Goal: Task Accomplishment & Management: Use online tool/utility

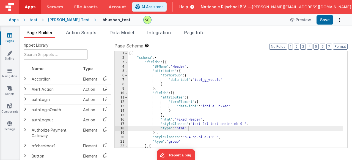
click at [173, 113] on div "[{ "schema" : { "fields" : [{ "BFName" : "Header" , "attributes" : { "formGroup…" at bounding box center [235, 103] width 215 height 105
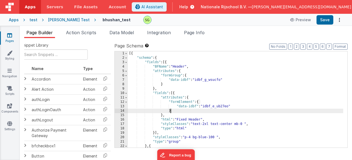
click at [231, 60] on div "[{ "schema" : { "fields" : [{ "BFName" : "Header" , "attributes" : { "formGroup…" at bounding box center [235, 103] width 215 height 105
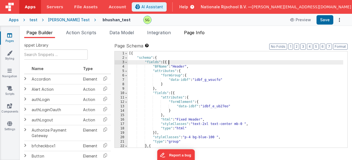
click at [198, 32] on span "Page Info" at bounding box center [194, 33] width 21 height 6
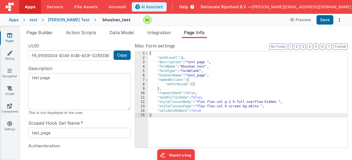
scroll to position [24, 0]
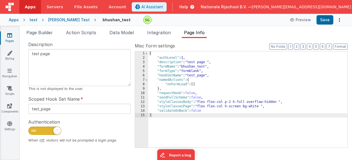
click at [51, 132] on span at bounding box center [44, 130] width 33 height 8
click at [33, 132] on input "checkbox" at bounding box center [30, 129] width 4 height 4
checkbox input "false"
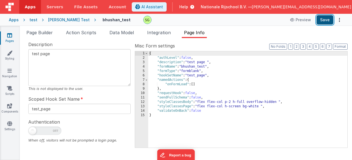
click at [323, 22] on button "Save" at bounding box center [325, 19] width 17 height 9
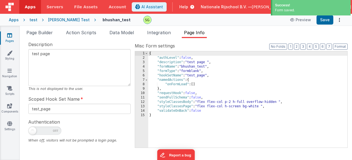
click at [230, 26] on div "Page Builder Action Scripts Data Model Integration Page Info Snippet Library Na…" at bounding box center [186, 93] width 332 height 134
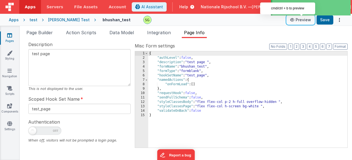
click at [294, 20] on icon at bounding box center [293, 20] width 6 height 4
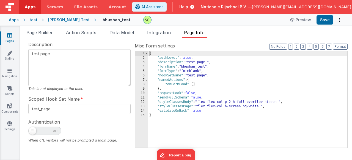
click at [8, 38] on link "Pages" at bounding box center [10, 37] width 20 height 11
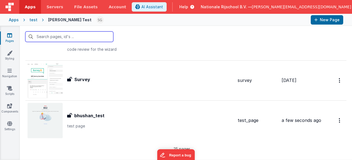
scroll to position [923, 0]
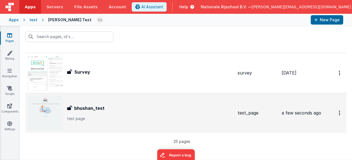
click at [149, 116] on p "test page" at bounding box center [150, 119] width 166 height 6
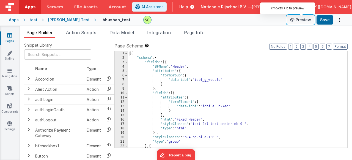
click at [308, 17] on button "Preview" at bounding box center [301, 19] width 28 height 9
click at [237, 34] on ul "Page Builder Action Scripts Data Model Integration Page Info" at bounding box center [186, 33] width 332 height 9
click at [304, 20] on button "Preview" at bounding box center [301, 19] width 28 height 9
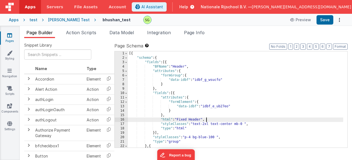
click at [209, 121] on div "[{ "schema" : { "fields" : [{ "BFName" : "Header" , "attributes" : { "formGroup…" at bounding box center [235, 103] width 215 height 105
click at [123, 120] on div "16" at bounding box center [121, 119] width 13 height 4
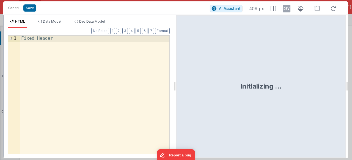
click at [13, 8] on button "Cancel" at bounding box center [14, 8] width 17 height 8
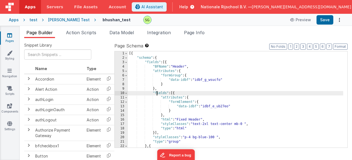
click at [158, 94] on div "[{ "schema" : { "fields" : [{ "BFName" : "Header" , "attributes" : { "formGroup…" at bounding box center [235, 103] width 215 height 105
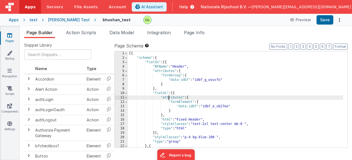
click at [169, 96] on div "[{ "schema" : { "fields" : [{ "BFName" : "Header" , "attributes" : { "formGroup…" at bounding box center [235, 103] width 215 height 105
click at [174, 99] on div "[{ "schema" : { "fields" : [{ "BFName" : "Header" , "attributes" : { "formGroup…" at bounding box center [235, 103] width 215 height 105
click at [174, 100] on div "[{ "schema" : { "fields" : [{ "BFName" : "Header" , "attributes" : { "formGroup…" at bounding box center [235, 103] width 215 height 105
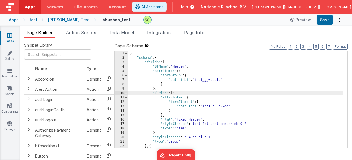
click at [161, 92] on div "[{ "schema" : { "fields" : [{ "BFName" : "Header" , "attributes" : { "formGroup…" at bounding box center [235, 103] width 215 height 105
click at [153, 62] on div "[{ "schema" : { "fields" : [{ "BFName" : "Header" , "attributes" : { "formGroup…" at bounding box center [235, 103] width 215 height 105
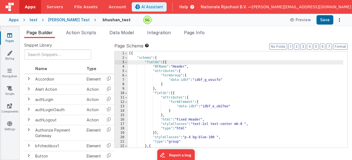
click at [162, 70] on div "[{ "schema" : { "fields" : [{ "BFName" : "Header" , "attributes" : { "formGroup…" at bounding box center [235, 103] width 215 height 105
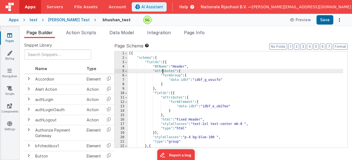
click at [160, 68] on div "[{ "schema" : { "fields" : [{ "BFName" : "Header" , "attributes" : { "formGroup…" at bounding box center [235, 103] width 215 height 105
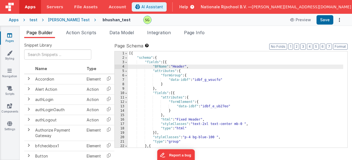
click at [146, 63] on div "[{ "schema" : { "fields" : [{ "BFName" : "Header" , "attributes" : { "formGroup…" at bounding box center [235, 103] width 215 height 105
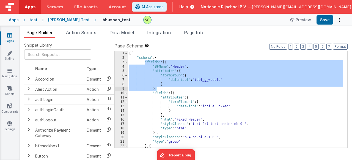
drag, startPoint x: 146, startPoint y: 63, endPoint x: 160, endPoint y: 87, distance: 27.9
click at [160, 87] on div "[{ "schema" : { "fields" : [{ "BFName" : "Header" , "attributes" : { "formGroup…" at bounding box center [235, 103] width 215 height 105
click at [161, 86] on div "[{ "schema" : { "fields" : [{ "BFName" : "Header" , "attributes" : { "formGroup…" at bounding box center [235, 103] width 215 height 105
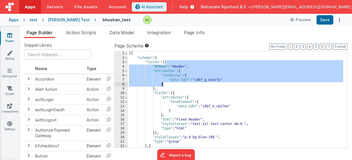
drag, startPoint x: 166, startPoint y: 61, endPoint x: 169, endPoint y: 83, distance: 22.3
click at [169, 83] on div "[{ "schema" : { "fields" : [{ "BFName" : "Header" , "attributes" : { "formGroup…" at bounding box center [235, 103] width 215 height 105
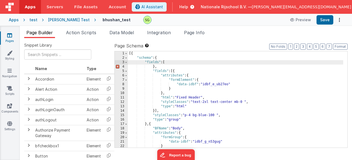
click at [167, 67] on div "[{ "schema" : { "fields" : [ } , "fields" : [{ "attributes" : { "formElement" :…" at bounding box center [235, 103] width 215 height 105
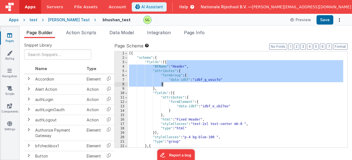
click at [166, 86] on div "[{ "schema" : { "fields" : [{ "BFName" : "Header" , "attributes" : { "formGroup…" at bounding box center [235, 103] width 215 height 105
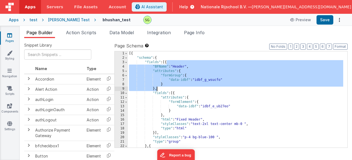
drag, startPoint x: 166, startPoint y: 62, endPoint x: 175, endPoint y: 89, distance: 27.5
click at [175, 89] on div "[{ "schema" : { "fields" : [{ "BFName" : "Header" , "attributes" : { "formGroup…" at bounding box center [235, 103] width 215 height 105
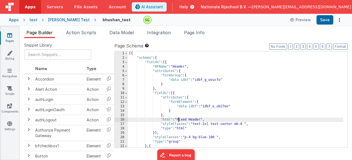
click at [179, 120] on div "[{ "schema" : { "fields" : [{ "BFName" : "Header" , "attributes" : { "formGroup…" at bounding box center [235, 103] width 215 height 105
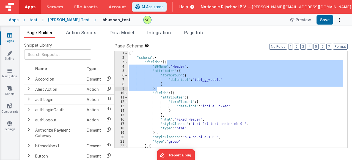
drag, startPoint x: 166, startPoint y: 64, endPoint x: 158, endPoint y: 88, distance: 26.0
click at [158, 88] on div "[{ "schema" : { "fields" : [{ "BFName" : "Header" , "attributes" : { "formGroup…" at bounding box center [235, 103] width 215 height 105
click at [158, 87] on div "[{ "schema" : { "fields" : [{ "BFName" : "Header" , "attributes" : { "formGroup…" at bounding box center [235, 103] width 215 height 105
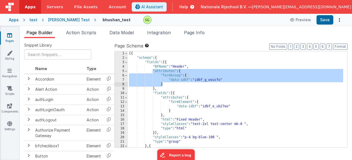
drag, startPoint x: 153, startPoint y: 70, endPoint x: 169, endPoint y: 83, distance: 21.4
click at [169, 83] on div "[{ "schema" : { "fields" : [{ "BFName" : "Header" , "attributes" : { "formGroup…" at bounding box center [235, 103] width 215 height 105
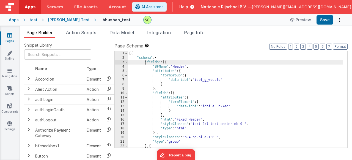
click at [145, 62] on div "[{ "schema" : { "fields" : [{ "BFName" : "Header" , "attributes" : { "formGroup…" at bounding box center [235, 103] width 215 height 105
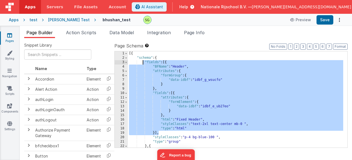
drag, startPoint x: 163, startPoint y: 131, endPoint x: 143, endPoint y: 62, distance: 72.4
click at [143, 62] on div "[{ "schema" : { "fields" : [{ "BFName" : "Header" , "attributes" : { "formGroup…" at bounding box center [235, 103] width 215 height 105
click at [127, 63] on span at bounding box center [126, 62] width 3 height 4
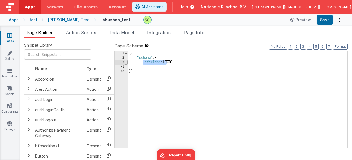
click at [127, 63] on span at bounding box center [126, 62] width 3 height 4
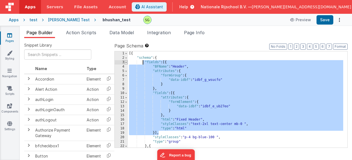
click at [127, 63] on span at bounding box center [126, 62] width 3 height 4
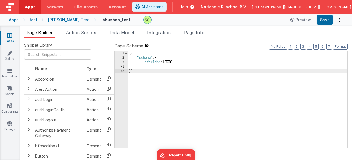
click at [145, 71] on div "[{ "schema" : { "fields" : [ ... ] } }]" at bounding box center [238, 103] width 220 height 105
click at [125, 62] on span at bounding box center [126, 62] width 3 height 4
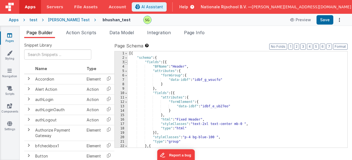
click at [127, 62] on span at bounding box center [126, 62] width 3 height 4
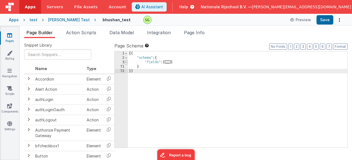
click at [126, 61] on span at bounding box center [126, 62] width 3 height 4
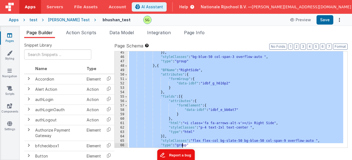
scroll to position [221, 0]
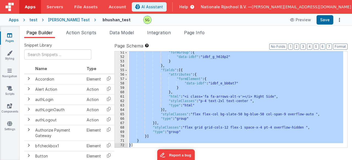
drag, startPoint x: 167, startPoint y: 62, endPoint x: 180, endPoint y: 142, distance: 81.0
click at [131, 145] on div ""formGroup" : { "data-idbf" : "idbf_g_h616p2" } } , "fields" : [{ "attributes" …" at bounding box center [235, 102] width 215 height 105
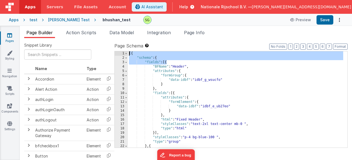
scroll to position [0, 0]
click at [226, 77] on div "[{ "schema" : { "fields" : [{ "BFName" : "Header" , "attributes" : { "formGroup…" at bounding box center [235, 103] width 215 height 105
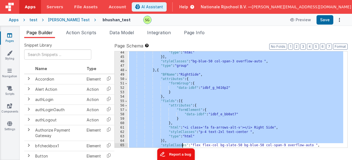
scroll to position [221, 0]
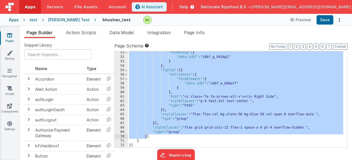
drag, startPoint x: 166, startPoint y: 61, endPoint x: 147, endPoint y: 136, distance: 78.1
click at [147, 136] on div ""formGroup" : { "data-idbf" : "idbf_g_h616p2" } } , "fields" : [{ "attributes" …" at bounding box center [235, 102] width 215 height 105
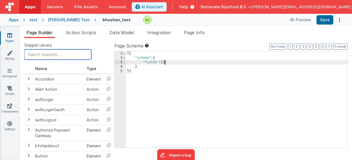
click at [50, 50] on input "text" at bounding box center [57, 54] width 67 height 10
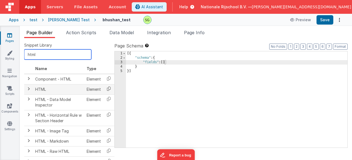
type input "html"
click at [108, 91] on icon at bounding box center [108, 88] width 11 height 9
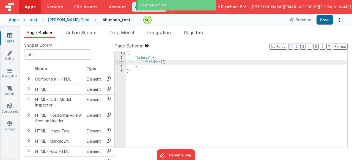
click at [166, 63] on div "[{ "schema" : { "fields" : [ ] } }]" at bounding box center [236, 103] width 221 height 105
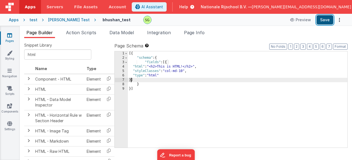
click at [330, 21] on button "Save" at bounding box center [325, 19] width 17 height 9
click at [339, 46] on button "Format" at bounding box center [340, 46] width 15 height 6
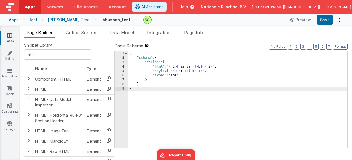
click at [155, 103] on div "[{ "schema" : { "fields" : [{ "html" : "<h2>This is HTML!</h2>" , "styleClasses…" at bounding box center [238, 103] width 220 height 105
click at [124, 75] on div "6" at bounding box center [121, 75] width 13 height 4
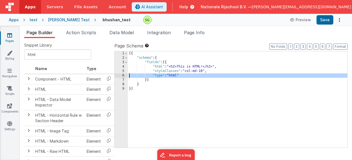
click at [124, 75] on div "6" at bounding box center [121, 75] width 13 height 4
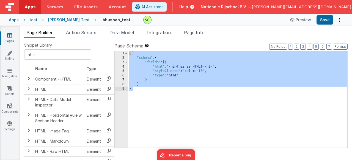
click at [124, 75] on div "6" at bounding box center [121, 75] width 13 height 4
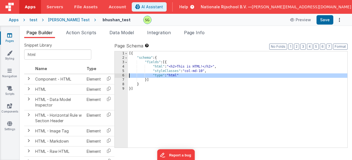
click at [124, 75] on div "6" at bounding box center [121, 75] width 13 height 4
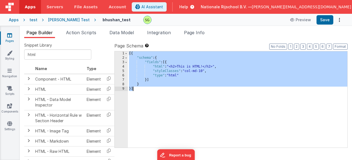
click at [123, 75] on div "6" at bounding box center [121, 75] width 13 height 4
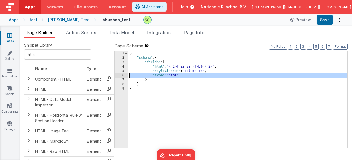
click at [119, 76] on div "6" at bounding box center [121, 75] width 13 height 4
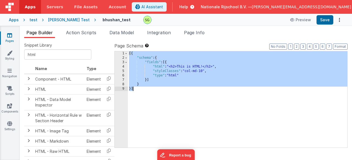
click at [119, 76] on div "6" at bounding box center [121, 75] width 13 height 4
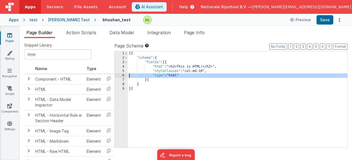
click at [119, 76] on div "6" at bounding box center [121, 75] width 13 height 4
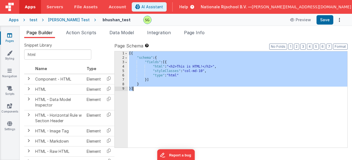
click at [122, 75] on div "6" at bounding box center [121, 75] width 13 height 4
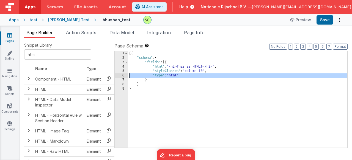
click at [122, 75] on div "6" at bounding box center [121, 75] width 13 height 4
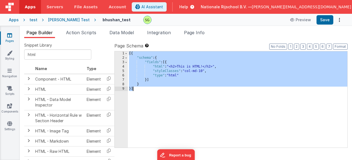
click at [122, 75] on div "6" at bounding box center [121, 75] width 13 height 4
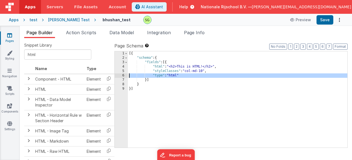
click at [122, 75] on div "6" at bounding box center [121, 75] width 13 height 4
click at [123, 75] on div "6" at bounding box center [121, 75] width 13 height 4
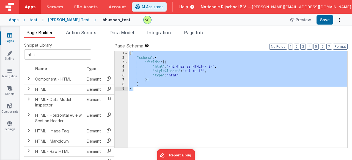
click at [123, 75] on div "6" at bounding box center [121, 75] width 13 height 4
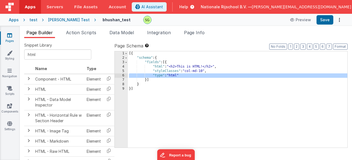
click at [124, 76] on div "6" at bounding box center [121, 75] width 13 height 4
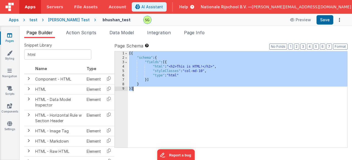
click at [124, 76] on div "6" at bounding box center [121, 75] width 13 height 4
click at [125, 75] on div "6" at bounding box center [121, 75] width 13 height 4
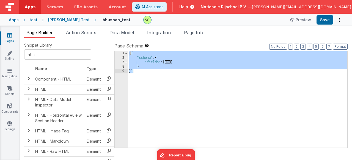
click at [125, 75] on div "1 2 3 8 9" at bounding box center [121, 103] width 13 height 105
click at [127, 62] on span at bounding box center [126, 62] width 3 height 4
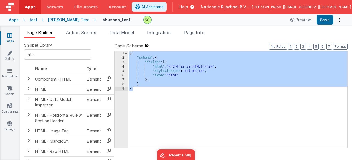
drag, startPoint x: 163, startPoint y: 114, endPoint x: 160, endPoint y: 111, distance: 4.5
click at [163, 114] on div "[{ "schema" : { "fields" : [{ "html" : "<h2>This is HTML!</h2>" , "styleClasses…" at bounding box center [238, 103] width 220 height 105
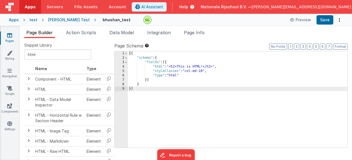
click at [162, 75] on div "[{ "schema" : { "fields" : [{ "html" : "<h2>This is HTML!</h2>" , "styleClasses…" at bounding box center [238, 103] width 220 height 105
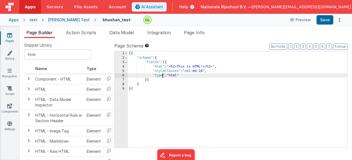
click at [127, 75] on div "6" at bounding box center [121, 75] width 13 height 4
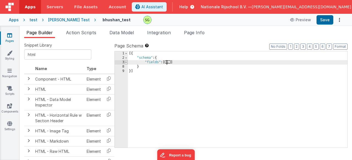
click at [126, 63] on span at bounding box center [126, 62] width 3 height 4
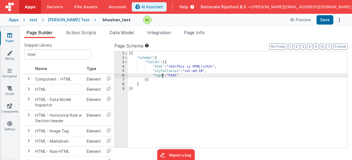
click at [123, 74] on div "6" at bounding box center [121, 75] width 13 height 4
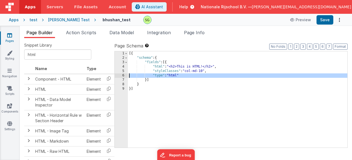
click at [123, 75] on div "6" at bounding box center [121, 75] width 13 height 4
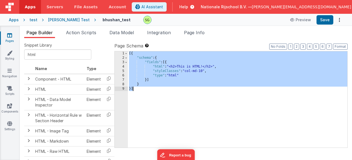
click at [123, 75] on div "6" at bounding box center [121, 75] width 13 height 4
click at [157, 108] on div "[{ "schema" : { "fields" : [{ "html" : "<h2>This is HTML!</h2>" , "styleClasses…" at bounding box center [238, 103] width 220 height 105
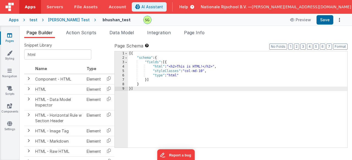
click at [123, 76] on div "6" at bounding box center [121, 75] width 13 height 4
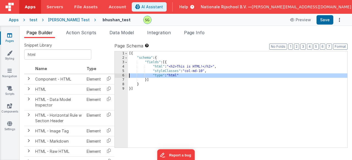
click at [123, 76] on div "6" at bounding box center [121, 75] width 13 height 4
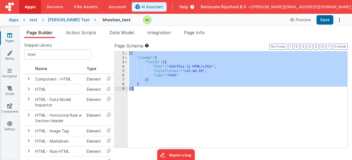
click at [123, 76] on div "6" at bounding box center [121, 75] width 13 height 4
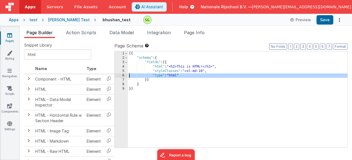
click at [123, 76] on div "6" at bounding box center [121, 75] width 13 height 4
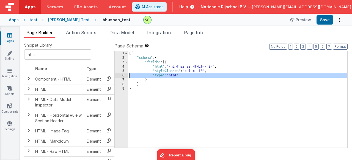
click at [123, 76] on div "6" at bounding box center [121, 75] width 13 height 4
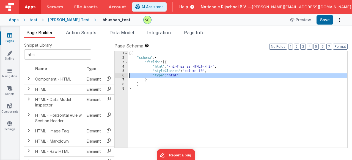
click at [123, 76] on div "6" at bounding box center [121, 75] width 13 height 4
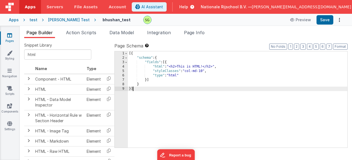
click at [154, 97] on div "[{ "schema" : { "fields" : [{ "html" : "<h2>This is HTML!</h2>" , "styleClasses…" at bounding box center [238, 103] width 220 height 105
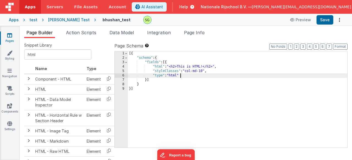
click at [185, 76] on div "[{ "schema" : { "fields" : [{ "html" : "<h2>This is HTML!</h2>" , "styleClasses…" at bounding box center [238, 103] width 220 height 105
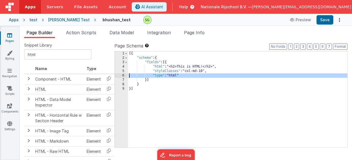
click at [123, 75] on div "6" at bounding box center [121, 75] width 13 height 4
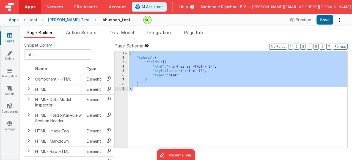
click at [123, 75] on div "6" at bounding box center [121, 75] width 13 height 4
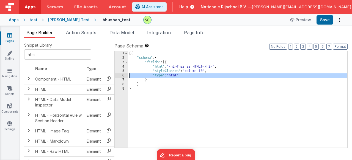
click at [123, 75] on div "6" at bounding box center [121, 75] width 13 height 4
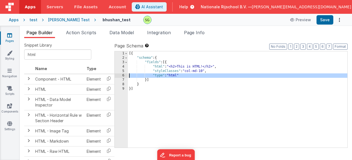
click at [123, 75] on div "6" at bounding box center [121, 75] width 13 height 4
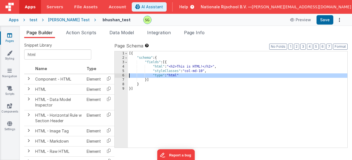
click at [123, 76] on div "6" at bounding box center [121, 75] width 13 height 4
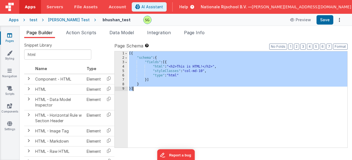
click at [123, 76] on div "6" at bounding box center [121, 75] width 13 height 4
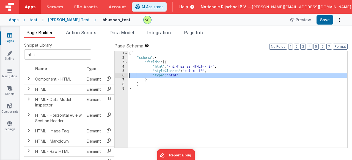
click at [123, 76] on div "6" at bounding box center [121, 75] width 13 height 4
click at [191, 78] on div "[{ "schema" : { "fields" : [{ "html" : "<h2>This is HTML!</h2>" , "styleClasses…" at bounding box center [238, 103] width 220 height 105
click at [213, 114] on div "[{ "schema" : { "fields" : [{ "html" : "<h2>This is HTML!</h2>" , "styleClasses…" at bounding box center [238, 103] width 220 height 105
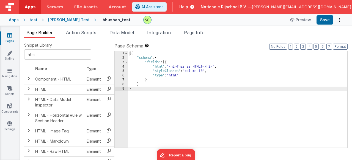
click at [146, 98] on div "[{ "schema" : { "fields" : [{ "html" : "<h2>This is HTML!</h2>" , "styleClasses…" at bounding box center [238, 103] width 220 height 105
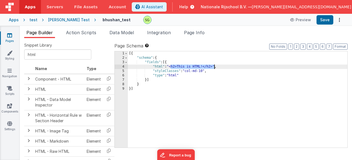
drag, startPoint x: 171, startPoint y: 67, endPoint x: 214, endPoint y: 68, distance: 43.2
click at [214, 68] on div "[{ "schema" : { "fields" : [{ "html" : "<h2>This is HTML!</h2>" , "styleClasses…" at bounding box center [238, 103] width 220 height 105
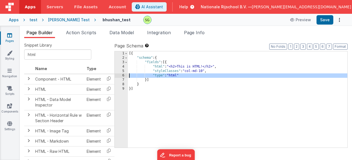
click at [123, 76] on div "6" at bounding box center [121, 75] width 13 height 4
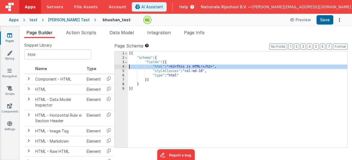
click at [124, 66] on div "4" at bounding box center [121, 66] width 13 height 4
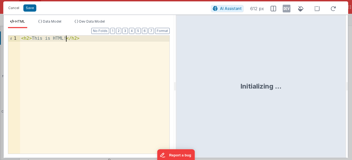
click at [67, 39] on div "< h2 > This is HTML! </ h2 >" at bounding box center [94, 100] width 149 height 130
click at [31, 8] on button "Save" at bounding box center [29, 7] width 13 height 7
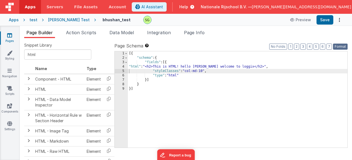
click at [344, 45] on button "Format" at bounding box center [340, 46] width 15 height 6
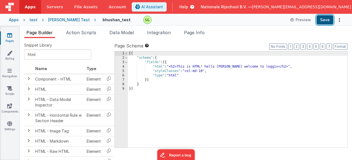
click at [325, 22] on button "Save" at bounding box center [325, 19] width 17 height 9
click at [286, 103] on div "[{ "schema" : { "fields" : [{ "html" : "<h2>This is HTML! hello [PERSON_NAME] w…" at bounding box center [238, 103] width 220 height 105
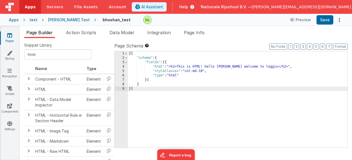
click at [181, 74] on div "[{ "schema" : { "fields" : [{ "html" : "<h2>This is HTML! hello [PERSON_NAME] w…" at bounding box center [238, 103] width 220 height 105
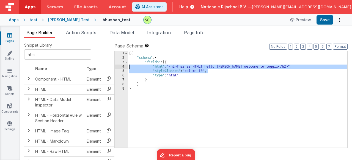
drag, startPoint x: 224, startPoint y: 72, endPoint x: 126, endPoint y: 67, distance: 98.3
click at [126, 67] on div "1 2 3 4 5 6 7 8 9 [{ "schema" : { "fields" : [{ "html" : "<h2>This is HTML! hel…" at bounding box center [230, 99] width 233 height 97
click at [192, 76] on div "[{ "schema" : { "fields" : [{ "html" : "<h2>This is HTML! hello [PERSON_NAME] w…" at bounding box center [238, 103] width 220 height 105
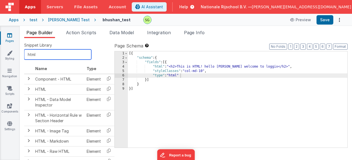
click at [60, 53] on input "html" at bounding box center [57, 54] width 67 height 10
type input "h"
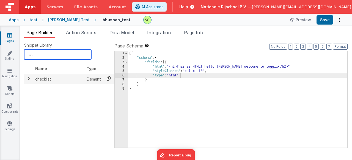
type input "list"
click at [107, 78] on icon at bounding box center [108, 78] width 11 height 9
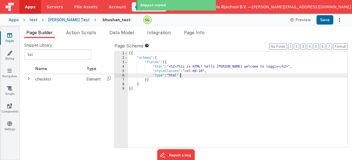
click at [125, 66] on div "4" at bounding box center [121, 66] width 13 height 4
click at [124, 66] on div "4" at bounding box center [121, 66] width 13 height 4
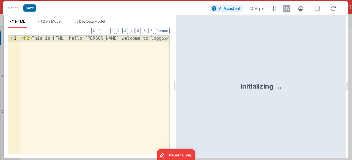
click at [107, 46] on div "< h2 > This is HTML! hello [PERSON_NAME] welcome to loggix </ h2 >" at bounding box center [94, 100] width 149 height 130
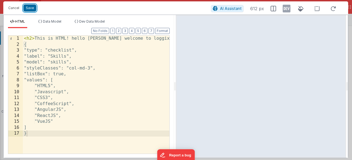
drag, startPoint x: 32, startPoint y: 11, endPoint x: 177, endPoint y: 48, distance: 149.1
click at [33, 11] on button "Save" at bounding box center [29, 7] width 13 height 7
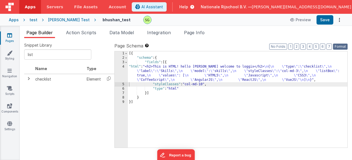
click at [343, 47] on button "Format" at bounding box center [340, 46] width 15 height 6
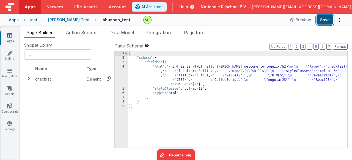
click at [321, 19] on button "Save" at bounding box center [325, 19] width 17 height 9
click at [321, 21] on button "Save" at bounding box center [325, 19] width 17 height 9
click at [122, 68] on div "4" at bounding box center [121, 75] width 13 height 22
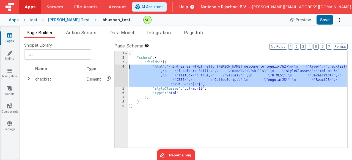
click at [123, 67] on div "4" at bounding box center [121, 75] width 13 height 22
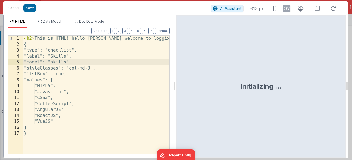
click at [30, 131] on div "< h2 > This is HTML! hello bhushan welcome to loggix </ h2 > { "type": "checkli…" at bounding box center [96, 100] width 147 height 130
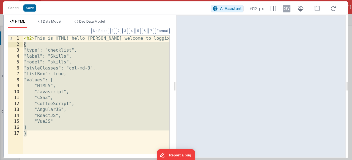
drag, startPoint x: 29, startPoint y: 135, endPoint x: 25, endPoint y: 46, distance: 89.2
click at [25, 46] on div "< h2 > This is HTML! hello bhushan welcome to loggix </ h2 > { "type": "checkli…" at bounding box center [96, 100] width 147 height 130
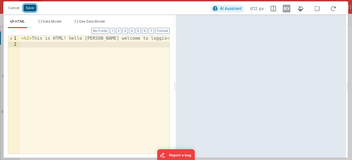
click at [26, 9] on button "Save" at bounding box center [29, 7] width 13 height 7
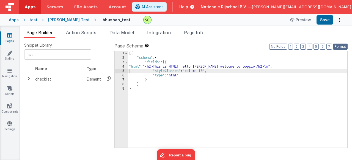
click at [343, 46] on button "Format" at bounding box center [340, 46] width 15 height 6
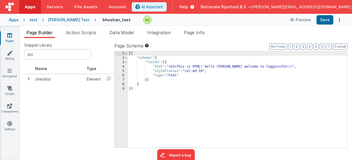
click at [151, 61] on div "[{ "schema" : { "fields" : [{ "html" : "<h2>This is HTML! hello [PERSON_NAME] w…" at bounding box center [238, 103] width 220 height 105
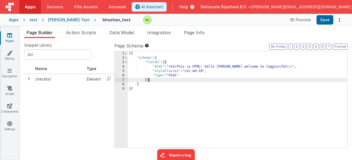
click at [155, 81] on div "[{ "schema" : { "fields" : [{ "html" : "<h2>This is HTML! hello [PERSON_NAME] w…" at bounding box center [238, 103] width 220 height 105
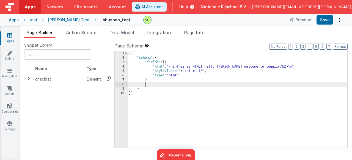
scroll to position [5, 0]
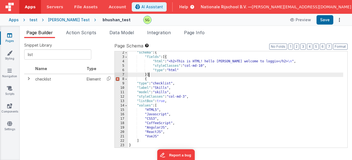
click at [150, 76] on div ""schema" : { "fields" : [{ "html" : "<h2>This is HTML! hello bhushan welcome to…" at bounding box center [235, 102] width 215 height 105
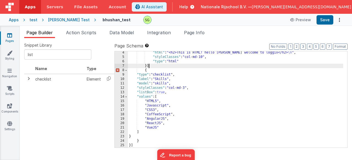
scroll to position [14, 0]
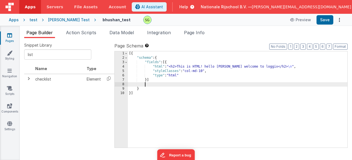
click at [146, 80] on div "[{ "schema" : { "fields" : [{ "html" : "<h2>This is HTML! hello [PERSON_NAME] w…" at bounding box center [238, 103] width 220 height 105
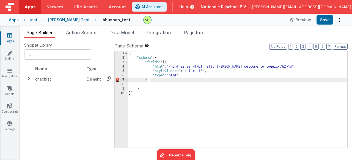
scroll to position [1, 0]
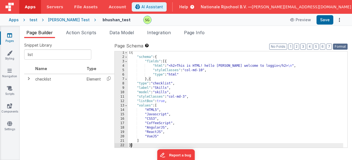
click at [344, 48] on button "Format" at bounding box center [340, 46] width 15 height 6
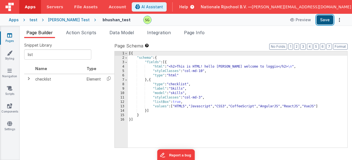
click at [328, 23] on button "Save" at bounding box center [325, 19] width 17 height 9
click at [181, 89] on div "[{ "schema" : { "fields" : [{ "html" : "<h2>This is HTML! hello bhushan welcome…" at bounding box center [238, 103] width 220 height 105
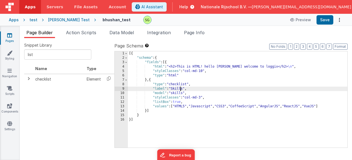
click at [181, 89] on div "[{ "schema" : { "fields" : [{ "html" : "<h2>This is HTML! hello bhushan welcome…" at bounding box center [238, 103] width 220 height 105
click at [180, 101] on div "[{ "schema" : { "fields" : [{ "html" : "<h2>This is HTML! hello bhushan welcome…" at bounding box center [238, 103] width 220 height 105
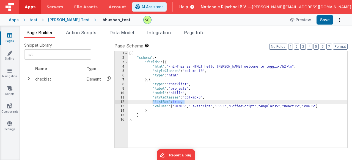
drag, startPoint x: 184, startPoint y: 102, endPoint x: 153, endPoint y: 102, distance: 31.4
click at [153, 102] on div "[{ "schema" : { "fields" : [{ "html" : "<h2>This is HTML! hello bhushan welcome…" at bounding box center [238, 103] width 220 height 105
click at [180, 102] on div "[{ "schema" : { "fields" : [{ "html" : "<h2>This is HTML! hello bhushan welcome…" at bounding box center [238, 103] width 220 height 105
click at [328, 20] on button "Save" at bounding box center [325, 19] width 17 height 9
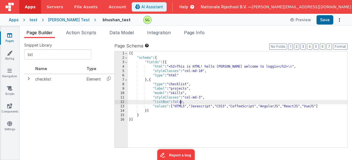
click at [180, 103] on div "[{ "schema" : { "fields" : [{ "html" : "<h2>This is HTML! hello bhushan welcome…" at bounding box center [238, 103] width 220 height 105
click at [165, 113] on div "[{ "schema" : { "fields" : [{ "html" : "<h2>This is HTML! hello bhushan welcome…" at bounding box center [238, 103] width 220 height 105
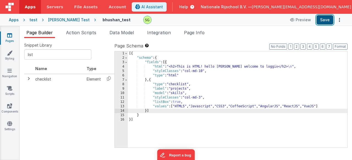
click at [330, 18] on button "Save" at bounding box center [325, 19] width 17 height 9
click at [179, 83] on div "[{ "schema" : { "fields" : [{ "html" : "<h2>This is HTML! hello bhushan welcome…" at bounding box center [238, 103] width 220 height 105
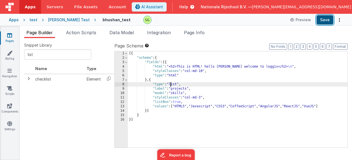
click at [325, 16] on button "Save" at bounding box center [325, 19] width 17 height 9
click at [180, 101] on div "[{ "schema" : { "fields" : [{ "html" : "<h2>This is HTML! hello bhushan welcome…" at bounding box center [238, 103] width 220 height 105
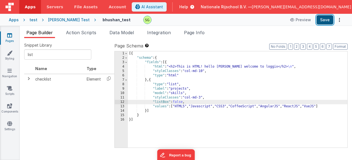
click at [327, 18] on button "Save" at bounding box center [325, 19] width 17 height 9
click at [171, 85] on div "[{ "schema" : { "fields" : [{ "html" : "<h2>This is HTML! hello bhushan welcome…" at bounding box center [238, 103] width 220 height 105
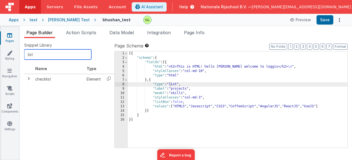
click at [49, 54] on input "list" at bounding box center [57, 54] width 67 height 10
type input "l"
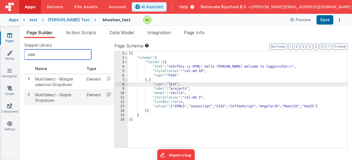
type input "sele"
click at [107, 95] on icon at bounding box center [108, 94] width 11 height 9
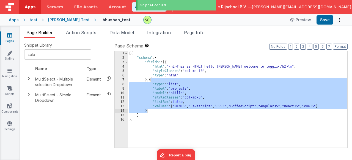
drag, startPoint x: 151, startPoint y: 81, endPoint x: 147, endPoint y: 111, distance: 30.9
click at [147, 111] on div "[{ "schema" : { "fields" : [{ "html" : "<h2>This is HTML! hello bhushan welcome…" at bounding box center [238, 103] width 220 height 105
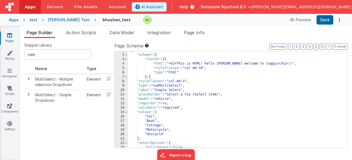
scroll to position [0, 0]
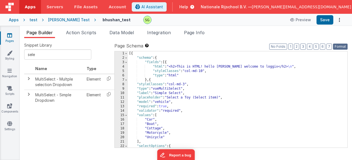
click at [337, 48] on button "Format" at bounding box center [340, 46] width 15 height 6
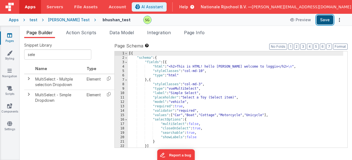
click at [328, 16] on button "Save" at bounding box center [325, 19] width 17 height 9
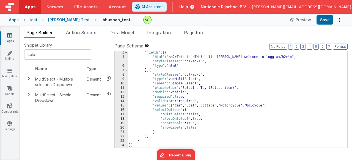
scroll to position [10, 0]
click at [153, 100] on div ""fields" : [{ "html" : "<h2>This is HTML! hello bhushan welcome to loggix</h2> …" at bounding box center [235, 102] width 215 height 105
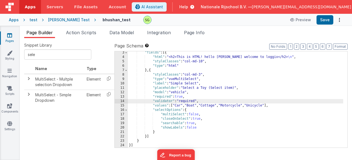
click at [205, 101] on div ""fields" : [{ "html" : "<h2>This is HTML! hello bhushan welcome to loggix</h2> …" at bounding box center [235, 102] width 215 height 105
drag, startPoint x: 205, startPoint y: 101, endPoint x: 151, endPoint y: 101, distance: 53.6
click at [151, 101] on div ""fields" : [{ "html" : "<h2>This is HTML! hello bhushan welcome to loggix</h2> …" at bounding box center [235, 102] width 215 height 105
click at [215, 102] on div ""fields" : [{ "html" : "<h2>This is HTML! hello bhushan welcome to loggix</h2> …" at bounding box center [235, 102] width 215 height 105
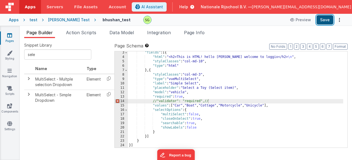
click at [328, 24] on button "Save" at bounding box center [325, 19] width 17 height 9
click at [181, 92] on div ""fields" : [{ "html" : "<h2>This is HTML! hello bhushan welcome to loggix</h2> …" at bounding box center [235, 102] width 215 height 105
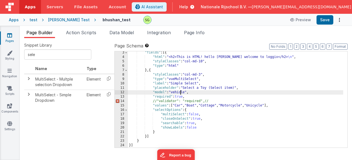
click at [181, 92] on div ""fields" : [{ "html" : "<h2>This is HTML! hello bhushan welcome to loggix</h2> …" at bounding box center [235, 102] width 215 height 105
click at [190, 91] on div ""fields" : [{ "html" : "<h2>This is HTML! hello bhushan welcome to loggix</h2> …" at bounding box center [235, 102] width 215 height 105
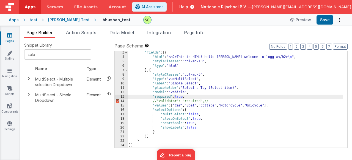
click at [175, 94] on div ""fields" : [{ "html" : "<h2>This is HTML! hello bhushan welcome to loggix</h2> …" at bounding box center [235, 102] width 215 height 105
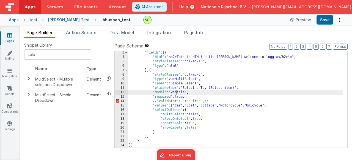
click at [177, 93] on div ""fields" : [{ "html" : "<h2>This is HTML! hello bhushan welcome to loggix</h2> …" at bounding box center [235, 102] width 215 height 105
click at [200, 93] on div ""fields" : [{ "html" : "<h2>This is HTML! hello bhushan welcome to loggix</h2> …" at bounding box center [235, 102] width 215 height 105
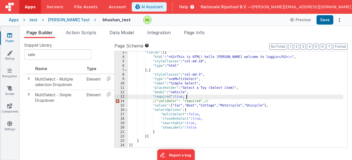
click at [188, 97] on div ""fields" : [{ "html" : "<h2>This is HTML! hello bhushan welcome to loggix</h2> …" at bounding box center [235, 102] width 215 height 105
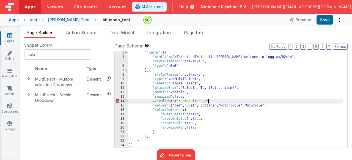
click at [216, 100] on div ""fields" : [{ "html" : "<h2>This is HTML! hello bhushan welcome to loggix</h2> …" at bounding box center [235, 102] width 215 height 105
click at [194, 96] on div ""fields" : [{ "html" : "<h2>This is HTML! hello bhushan welcome to loggix</h2> …" at bounding box center [235, 102] width 215 height 105
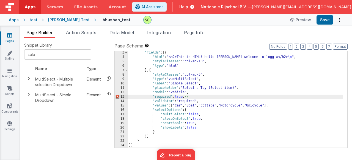
click at [152, 98] on div ""fields" : [{ "html" : "<h2>This is HTML! hello bhushan welcome to loggix</h2> …" at bounding box center [235, 102] width 215 height 105
click at [215, 98] on div ""fields" : [{ "html" : "<h2>This is HTML! hello bhushan welcome to loggix</h2> …" at bounding box center [235, 102] width 215 height 105
click at [327, 20] on button "Save" at bounding box center [325, 19] width 17 height 9
click at [325, 19] on button "Save" at bounding box center [325, 19] width 17 height 9
click at [203, 101] on div ""fields" : [{ "html" : "<h2>This is HTML! hello bhushan welcome to loggix</h2> …" at bounding box center [235, 102] width 215 height 105
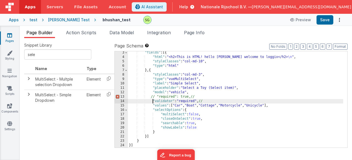
click at [153, 100] on div ""fields" : [{ "html" : "<h2>This is HTML! hello bhushan welcome to loggix</h2> …" at bounding box center [235, 102] width 215 height 105
click at [321, 18] on button "Save" at bounding box center [325, 19] width 17 height 9
click at [227, 102] on div ""fields" : [{ "html" : "<h2>This is HTML! hello bhushan welcome to loggix</h2> …" at bounding box center [235, 102] width 215 height 105
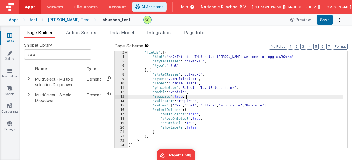
click at [209, 127] on div ""fields" : [{ "html" : "<h2>This is HTML! hello bhushan welcome to loggix</h2> …" at bounding box center [235, 102] width 215 height 105
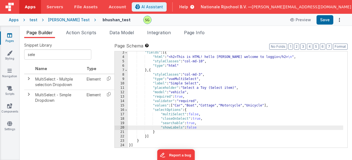
drag, startPoint x: 209, startPoint y: 122, endPoint x: 206, endPoint y: 120, distance: 3.0
click at [209, 122] on div ""fields" : [{ "html" : "<h2>This is HTML! hello bhushan welcome to loggix</h2> …" at bounding box center [235, 102] width 215 height 105
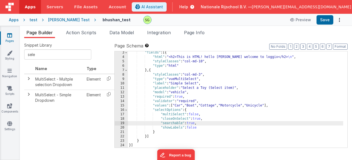
click at [198, 104] on div ""fields" : [{ "html" : "<h2>This is HTML! hello bhushan welcome to loggix</h2> …" at bounding box center [235, 102] width 215 height 105
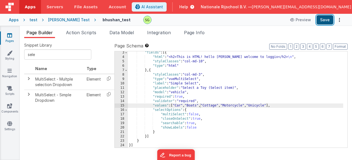
click at [330, 23] on button "Save" at bounding box center [325, 19] width 17 height 9
click at [200, 105] on div ""fields" : [{ "html" : "<h2>This is HTML! hello bhushan welcome to loggix</h2> …" at bounding box center [235, 102] width 215 height 105
click at [328, 23] on button "Save" at bounding box center [325, 19] width 17 height 9
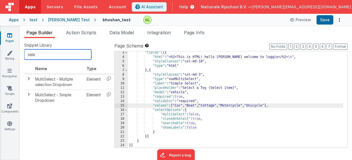
click at [42, 54] on input "sele" at bounding box center [57, 54] width 67 height 10
type input "s"
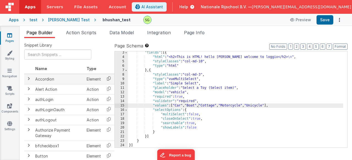
click at [107, 79] on icon at bounding box center [108, 78] width 11 height 9
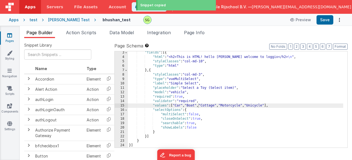
click at [147, 136] on div ""fields" : [{ "html" : "<h2>This is HTML! hello bhushan welcome to loggix</h2> …" at bounding box center [235, 102] width 215 height 105
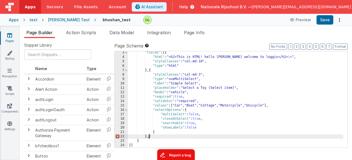
scroll to position [84, 0]
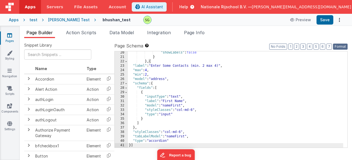
click at [345, 46] on button "Format" at bounding box center [340, 46] width 15 height 6
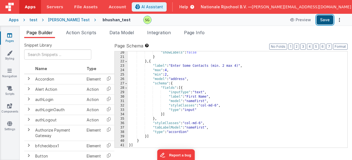
click at [330, 20] on button "Save" at bounding box center [325, 19] width 17 height 9
click at [78, 31] on span "Action Scripts" at bounding box center [81, 33] width 30 height 6
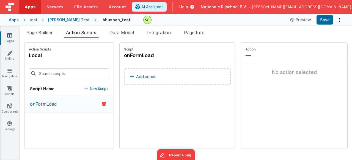
click at [51, 104] on p "onFormLoad" at bounding box center [42, 103] width 30 height 7
click at [168, 76] on button "Add action" at bounding box center [177, 76] width 107 height 17
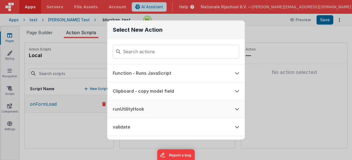
click at [198, 108] on button "runUtilityHook" at bounding box center [168, 109] width 122 height 18
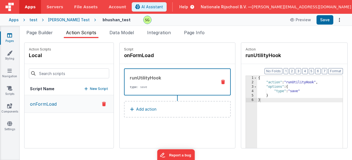
click at [221, 81] on icon at bounding box center [223, 82] width 4 height 4
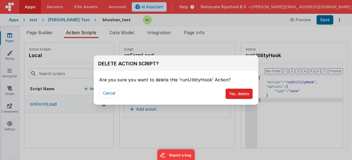
drag, startPoint x: 249, startPoint y: 92, endPoint x: 231, endPoint y: 91, distance: 17.6
click at [249, 92] on button "Yes, delete" at bounding box center [239, 93] width 27 height 10
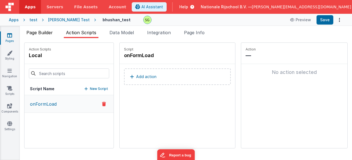
click at [29, 35] on li "Page Builder" at bounding box center [39, 33] width 31 height 9
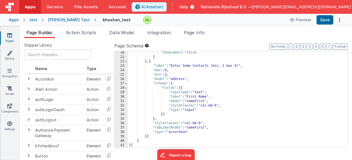
scroll to position [0, 0]
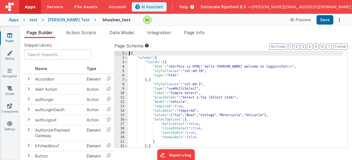
click at [124, 75] on div "6" at bounding box center [121, 75] width 13 height 4
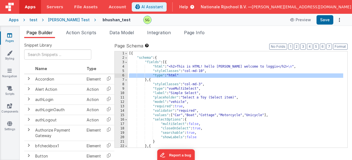
click at [122, 66] on div "4" at bounding box center [121, 66] width 13 height 4
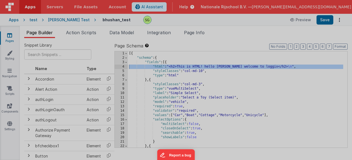
click at [124, 66] on div "HTML Data Model Dev Data Model Format 7 6 5 4 3 2 1 No Folds 1 2 < h2 > This is…" at bounding box center [175, 80] width 345 height 143
drag, startPoint x: 122, startPoint y: 66, endPoint x: 89, endPoint y: 69, distance: 33.4
click at [124, 66] on div "< h2 > This is HTML! hello [PERSON_NAME] welcome to loggix </ h2 >" at bounding box center [94, 98] width 149 height 136
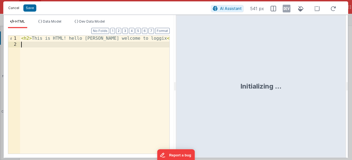
click at [15, 5] on button "Cancel" at bounding box center [14, 8] width 17 height 8
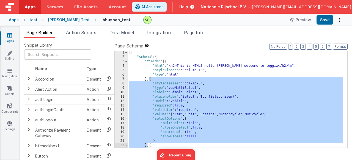
scroll to position [1, 0]
drag, startPoint x: 149, startPoint y: 80, endPoint x: 155, endPoint y: 142, distance: 61.6
click at [147, 144] on div "[{ "schema" : { "fields" : [{ "html" : "<h2>This is HTML! hello bhushan welcome…" at bounding box center [235, 102] width 215 height 105
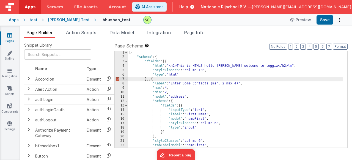
click at [124, 67] on div "4" at bounding box center [121, 66] width 13 height 4
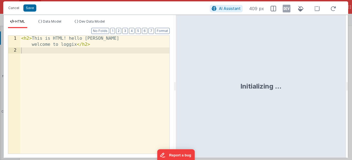
click at [124, 66] on div "< h2 > This is HTML! hello [PERSON_NAME] welcome to loggix </ h2 >" at bounding box center [94, 103] width 149 height 136
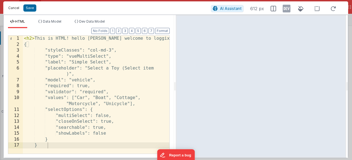
click at [12, 6] on button "Cancel" at bounding box center [14, 8] width 17 height 8
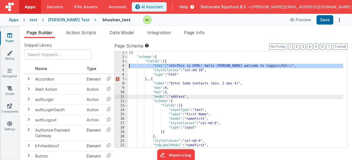
click at [225, 97] on div "[{ "schema" : { "fields" : [{ "html" : "<h2>This is HTML! hello [PERSON_NAME] w…" at bounding box center [235, 102] width 215 height 105
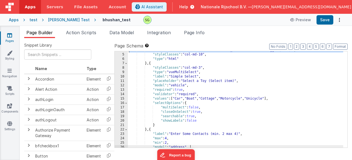
scroll to position [0, 0]
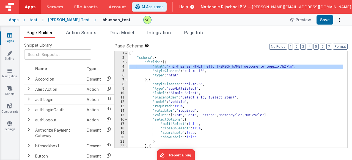
click at [157, 78] on div "[{ "schema" : { "fields" : [{ "html" : "<h2>This is HTML! hello bhushan welcome…" at bounding box center [235, 103] width 215 height 105
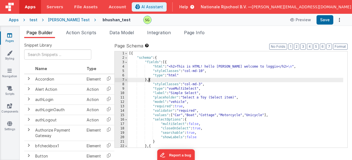
click at [149, 80] on div "[{ "schema" : { "fields" : [{ "html" : "<h2>This is HTML! hello bhushan welcome…" at bounding box center [235, 103] width 215 height 105
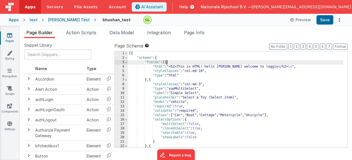
click at [166, 64] on div "[{ "schema" : { "fields" : [{ "html" : "<h2>This is HTML! hello bhushan welcome…" at bounding box center [235, 103] width 215 height 105
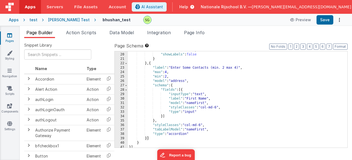
scroll to position [84, 0]
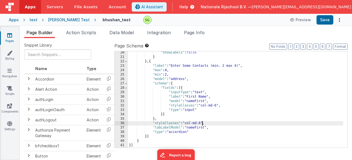
click at [201, 123] on div ""showLabels" : false } } , { "label" : "Enter Some Contacts (min. 2 max 4)" , "…" at bounding box center [235, 102] width 215 height 105
drag, startPoint x: 321, startPoint y: 22, endPoint x: 311, endPoint y: 22, distance: 10.5
click at [321, 22] on button "Save" at bounding box center [325, 19] width 17 height 9
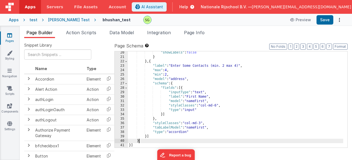
click at [160, 141] on div ""showLabels" : false } } , { "label" : "Enter Some Contacts (min. 2 max 4)" , "…" at bounding box center [235, 102] width 215 height 105
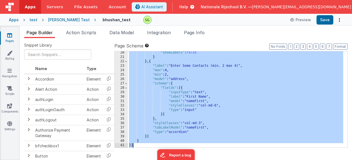
click at [234, 111] on div ""showLabels" : false } } , { "label" : "Enter Some Contacts (min. 2 max 4)" , "…" at bounding box center [235, 102] width 215 height 105
click at [142, 145] on div ""showLabels" : false } } , { "label" : "Enter Some Contacts (min. 2 max 4)" , "…" at bounding box center [235, 102] width 215 height 105
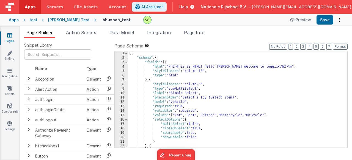
scroll to position [0, 0]
click at [129, 55] on div "[{ "schema" : { "fields" : [{ "html" : "<h2>This is HTML! hello bhushan welcome…" at bounding box center [235, 103] width 215 height 105
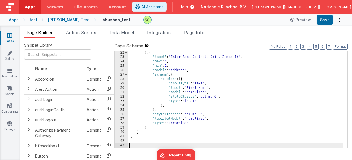
scroll to position [309, 0]
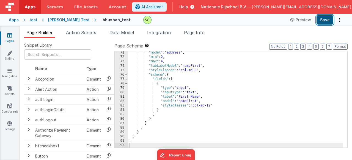
click at [323, 19] on button "Save" at bounding box center [325, 19] width 17 height 9
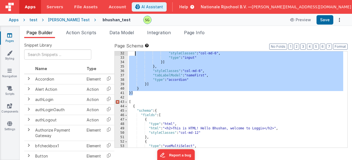
scroll to position [0, 0]
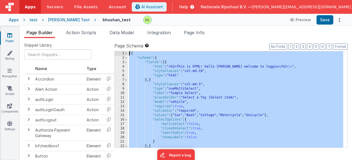
drag, startPoint x: 141, startPoint y: 86, endPoint x: 135, endPoint y: 7, distance: 79.8
click at [135, 7] on div "Apps Servers File Assets Account Some FUTURE Slot AI Assistant Help Nationale R…" at bounding box center [176, 80] width 352 height 160
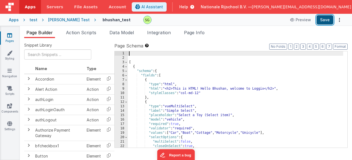
click at [332, 23] on button "Save" at bounding box center [325, 19] width 17 height 9
click at [261, 106] on div "[ { "schema" : { "fields" : [ { "type" : "html" , "html" : "<h2>This is HTML! H…" at bounding box center [235, 103] width 215 height 105
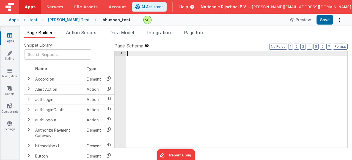
scroll to position [133, 0]
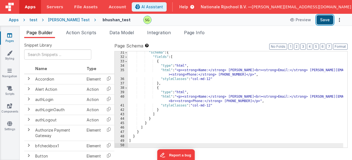
click at [328, 17] on button "Save" at bounding box center [325, 19] width 17 height 9
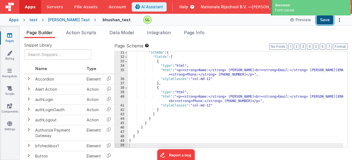
click at [322, 21] on button "Save" at bounding box center [325, 19] width 17 height 9
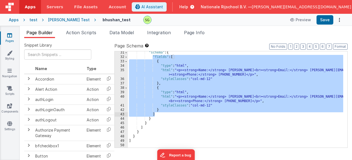
drag, startPoint x: 153, startPoint y: 91, endPoint x: 173, endPoint y: 116, distance: 31.7
click at [173, 116] on div ""schema" : { "fields" : [ { "type" : "html" , "html" : "<p><strong>Name:</stron…" at bounding box center [235, 102] width 215 height 105
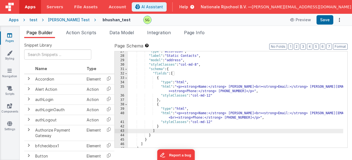
scroll to position [100, 0]
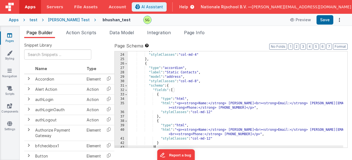
click at [210, 78] on div "} , "styleClasses" : "col-md-4" } , { "type" : "accordion" , "label" : "Static …" at bounding box center [235, 100] width 215 height 105
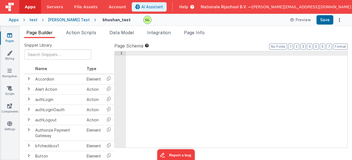
scroll to position [164, 0]
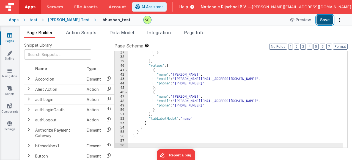
click at [328, 19] on button "Save" at bounding box center [325, 19] width 17 height 9
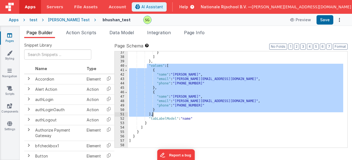
drag, startPoint x: 147, startPoint y: 66, endPoint x: 190, endPoint y: 113, distance: 63.3
click at [190, 113] on div "} ] } , "values" : [ { "name" : "[PERSON_NAME]" , "email" : "[PERSON_NAME][EMAI…" at bounding box center [235, 102] width 215 height 105
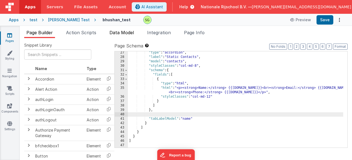
click at [128, 34] on span "Data Model" at bounding box center [121, 33] width 24 height 6
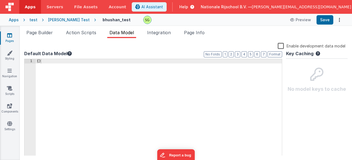
click at [39, 62] on div "{ }" at bounding box center [159, 111] width 246 height 105
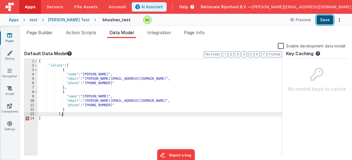
click at [331, 20] on button "Save" at bounding box center [325, 19] width 17 height 9
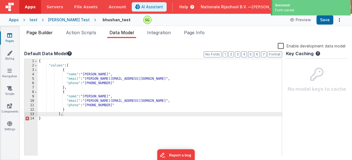
click at [45, 33] on span "Page Builder" at bounding box center [39, 33] width 26 height 6
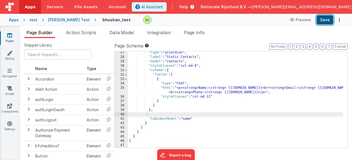
click at [324, 22] on button "Save" at bounding box center [325, 19] width 17 height 9
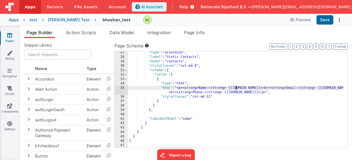
click at [235, 88] on div ""type" : "accordion" , "label" : "Static Contacts" , "model" : "contacts" , "st…" at bounding box center [235, 102] width 215 height 105
click at [123, 33] on span "Data Model" at bounding box center [121, 33] width 24 height 6
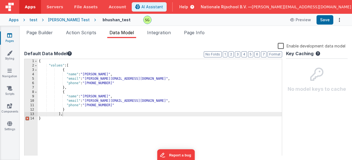
click at [180, 82] on div "{ "values" : [ { "name" : "[PERSON_NAME]" , "email" : "[PERSON_NAME][EMAIL_ADDR…" at bounding box center [160, 111] width 244 height 105
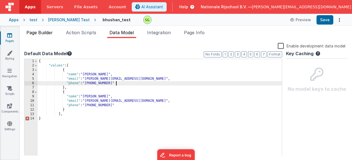
click at [43, 30] on span "Page Builder" at bounding box center [39, 33] width 26 height 6
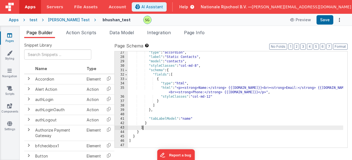
click at [206, 129] on div ""type" : "accordion" , "label" : "Static Contacts" , "model" : "contacts" , "st…" at bounding box center [235, 102] width 215 height 105
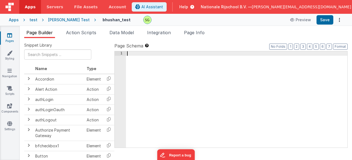
scroll to position [164, 0]
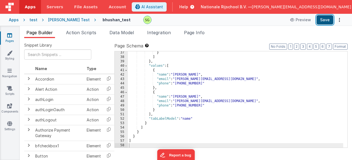
click at [327, 16] on button "Save" at bounding box center [325, 19] width 17 height 9
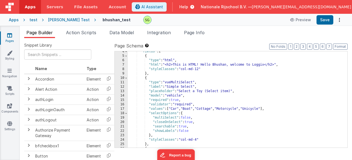
scroll to position [15, 0]
click at [127, 31] on span "Data Model" at bounding box center [121, 33] width 24 height 6
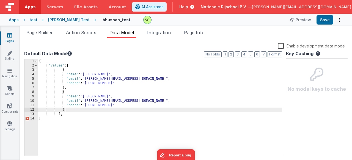
click at [191, 111] on div "{ "values" : [ { "name" : "[PERSON_NAME]" , "email" : "[PERSON_NAME][EMAIL_ADDR…" at bounding box center [160, 111] width 244 height 105
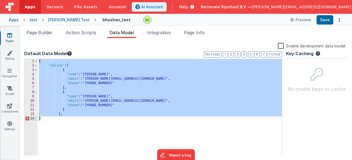
click at [158, 92] on div "{ "values" : [ { "name" : "[PERSON_NAME]" , "email" : "[PERSON_NAME][EMAIL_ADDR…" at bounding box center [160, 111] width 244 height 105
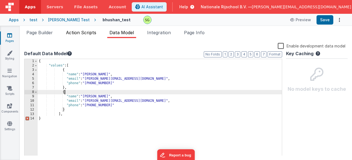
click at [86, 30] on span "Action Scripts" at bounding box center [81, 33] width 30 height 6
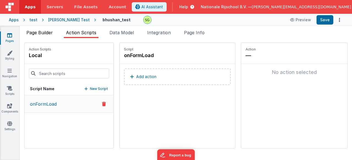
click at [45, 35] on li "Page Builder" at bounding box center [39, 33] width 31 height 9
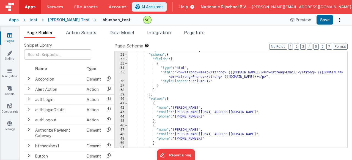
scroll to position [164, 0]
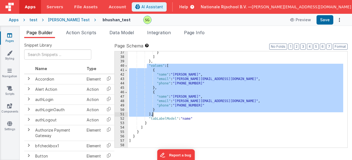
drag, startPoint x: 148, startPoint y: 65, endPoint x: 192, endPoint y: 114, distance: 65.8
click at [192, 114] on div "} ] } , "values" : [ { "name" : "[PERSON_NAME]" , "email" : "[PERSON_NAME][EMAI…" at bounding box center [235, 102] width 215 height 105
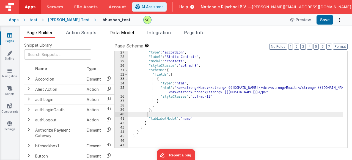
click at [127, 31] on span "Data Model" at bounding box center [121, 33] width 24 height 6
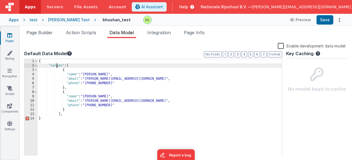
click at [56, 67] on div "{ "values" : [ { "name" : "[PERSON_NAME]" , "email" : "[PERSON_NAME][EMAIL_ADDR…" at bounding box center [160, 111] width 244 height 105
click at [50, 34] on span "Page Builder" at bounding box center [39, 33] width 26 height 6
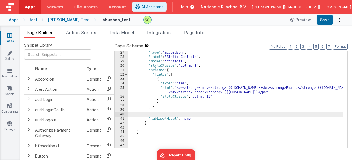
click at [234, 88] on div ""type" : "accordion" , "label" : "Static Contacts" , "model" : "contacts" , "st…" at bounding box center [235, 102] width 215 height 105
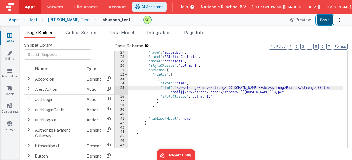
click at [329, 23] on button "Save" at bounding box center [325, 19] width 17 height 9
click at [253, 86] on div ""type" : "accordion" , "label" : "Static Contacts" , "model" : "contacts" , "st…" at bounding box center [235, 102] width 215 height 105
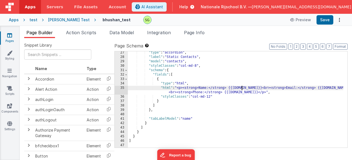
click at [320, 87] on div ""type" : "accordion" , "label" : "Static Contacts" , "model" : "contacts" , "st…" at bounding box center [235, 102] width 215 height 105
click at [323, 18] on button "Save" at bounding box center [325, 19] width 17 height 9
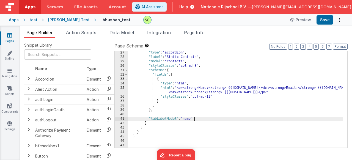
drag, startPoint x: 215, startPoint y: 121, endPoint x: 215, endPoint y: 39, distance: 81.7
click at [215, 120] on div ""type" : "accordion" , "label" : "Static Contacts" , "model" : "contacts" , "st…" at bounding box center [235, 102] width 215 height 105
click at [110, 33] on li "Data Model" at bounding box center [121, 33] width 29 height 9
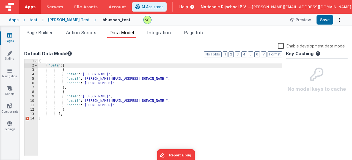
click at [64, 120] on div "{ "Data" : [ { "name" : "[PERSON_NAME]" , "email" : "[PERSON_NAME][EMAIL_ADDRES…" at bounding box center [160, 111] width 244 height 105
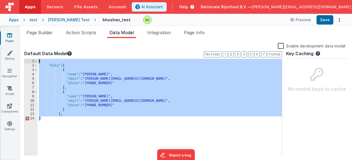
drag, startPoint x: 56, startPoint y: 122, endPoint x: 81, endPoint y: 68, distance: 59.7
click at [39, 61] on div "{ "Data" : [ { "name" : "[PERSON_NAME]" , "email" : "[PERSON_NAME][EMAIL_ADDRES…" at bounding box center [160, 111] width 244 height 105
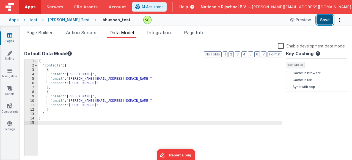
click at [322, 19] on button "Save" at bounding box center [325, 19] width 17 height 9
click at [41, 32] on span "Page Builder" at bounding box center [39, 33] width 26 height 6
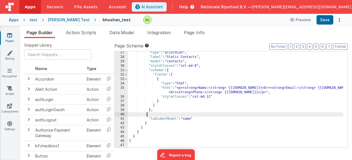
click at [206, 112] on div ""type" : "accordion" , "label" : "Static Contacts" , "model" : "contacts" , "st…" at bounding box center [235, 102] width 215 height 105
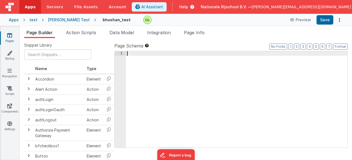
scroll to position [111, 0]
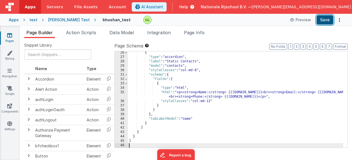
click at [325, 16] on button "Save" at bounding box center [325, 19] width 17 height 9
click at [324, 21] on button "Save" at bounding box center [325, 19] width 17 height 9
click at [126, 34] on span "Data Model" at bounding box center [121, 33] width 24 height 6
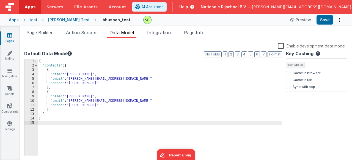
click at [77, 98] on div "{ "contacts" : [ { "name" : "[PERSON_NAME]" , "email" : "[PERSON_NAME][EMAIL_AD…" at bounding box center [160, 111] width 244 height 105
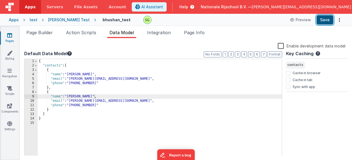
click at [326, 21] on button "Save" at bounding box center [325, 19] width 17 height 9
click at [47, 32] on span "Page Builder" at bounding box center [39, 33] width 26 height 6
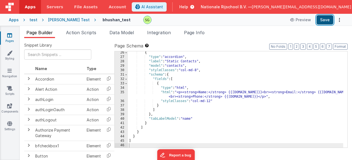
click at [322, 23] on button "Save" at bounding box center [325, 19] width 17 height 9
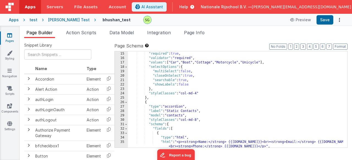
scroll to position [78, 0]
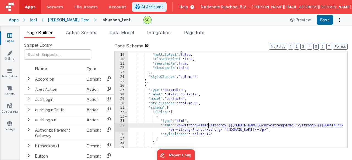
click at [208, 125] on div ""selectOptions" : { "multiSelect" : false , "closeOnSelect" : true , "searchabl…" at bounding box center [235, 100] width 215 height 105
click at [233, 95] on div ""selectOptions" : { "multiSelect" : false , "closeOnSelect" : true , "searchabl…" at bounding box center [235, 100] width 215 height 105
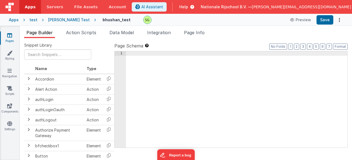
scroll to position [150, 0]
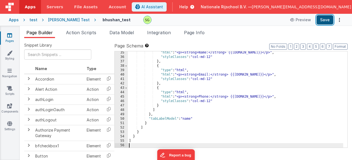
click at [329, 23] on button "Save" at bounding box center [325, 19] width 17 height 9
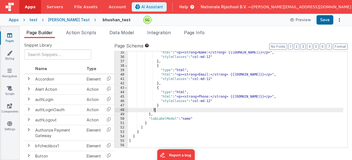
click at [227, 111] on div ""html" : "<p><strong>Name:</strong> {{[DOMAIN_NAME]}}</p>" , "styleClasses" : "…" at bounding box center [235, 102] width 215 height 105
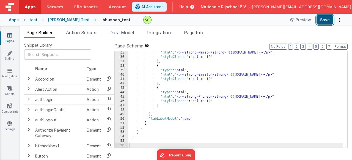
click at [328, 17] on button "Save" at bounding box center [325, 19] width 17 height 9
